Goal: Task Accomplishment & Management: Complete application form

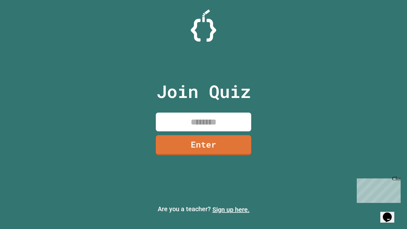
click at [231, 209] on link "Sign up here." at bounding box center [230, 210] width 37 height 8
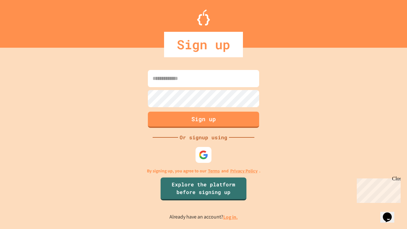
click at [231, 217] on link "Log in." at bounding box center [230, 217] width 15 height 7
